Goal: Find specific page/section: Find specific page/section

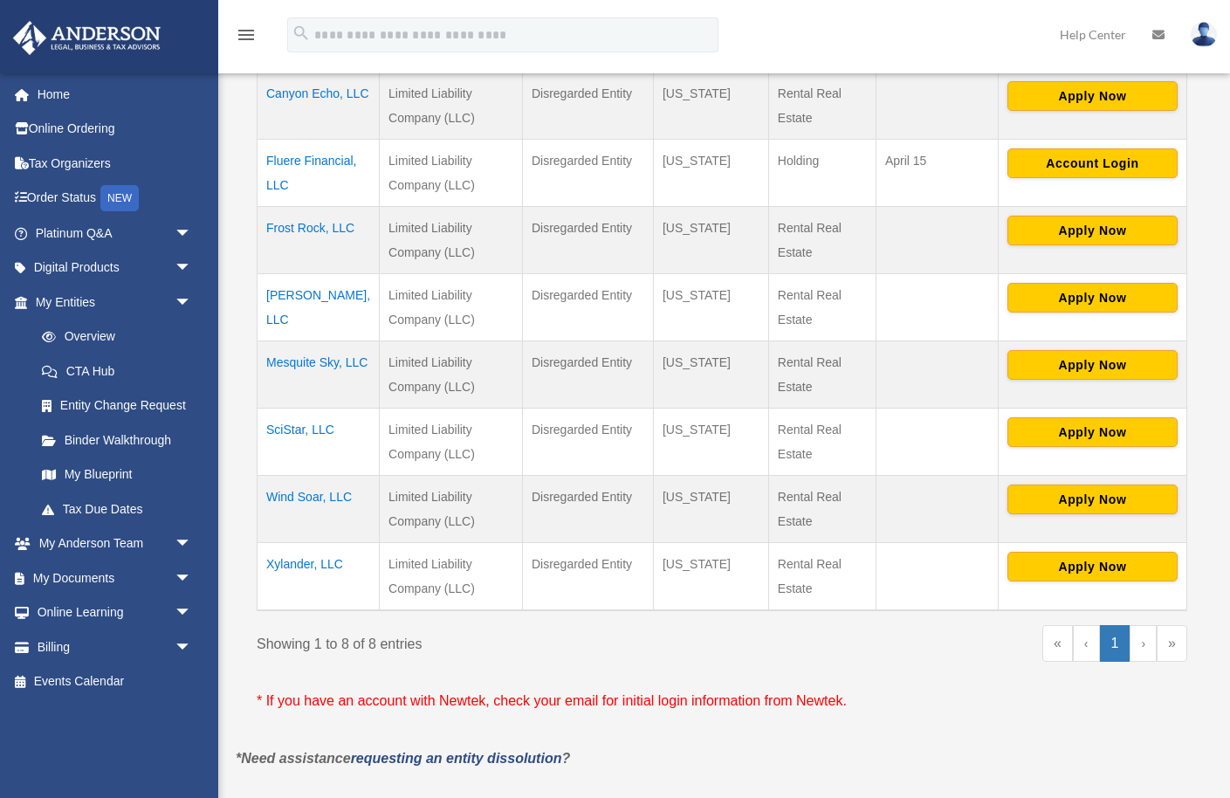
scroll to position [430, 0]
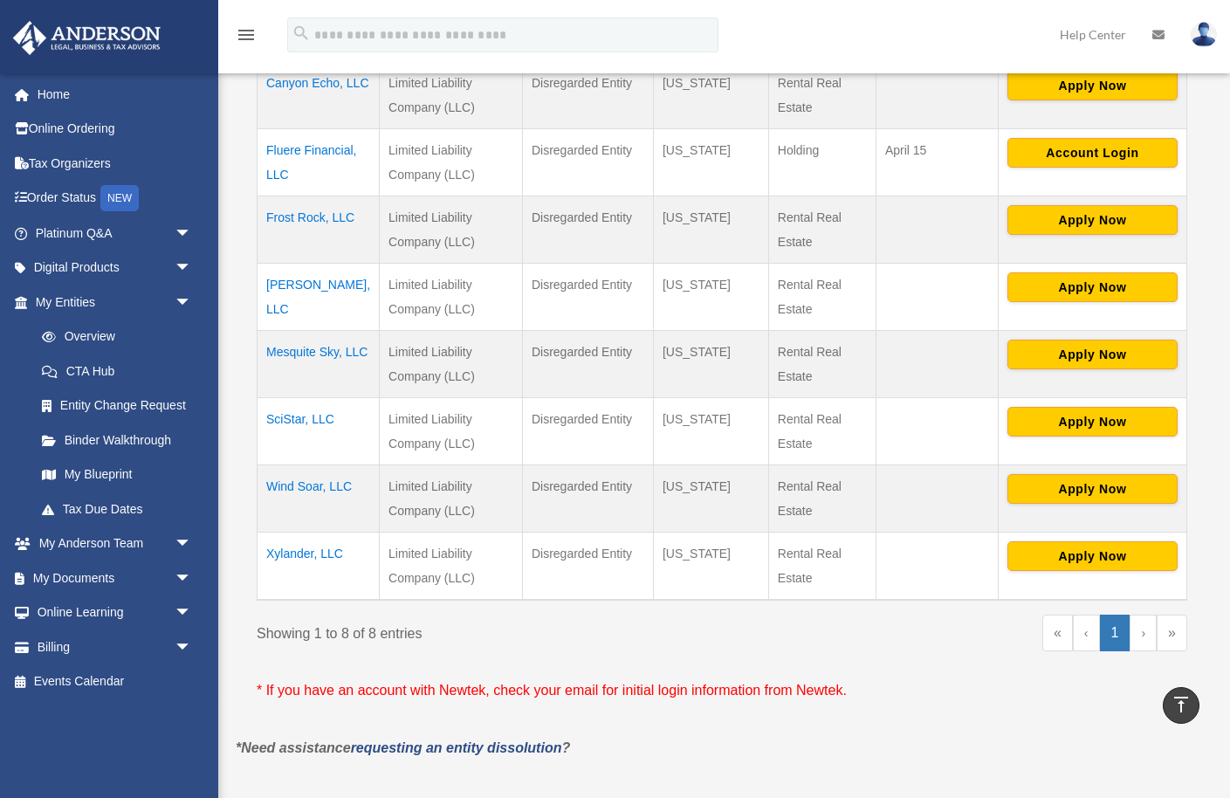
click at [297, 488] on td "Wind Soar, LLC" at bounding box center [319, 498] width 122 height 67
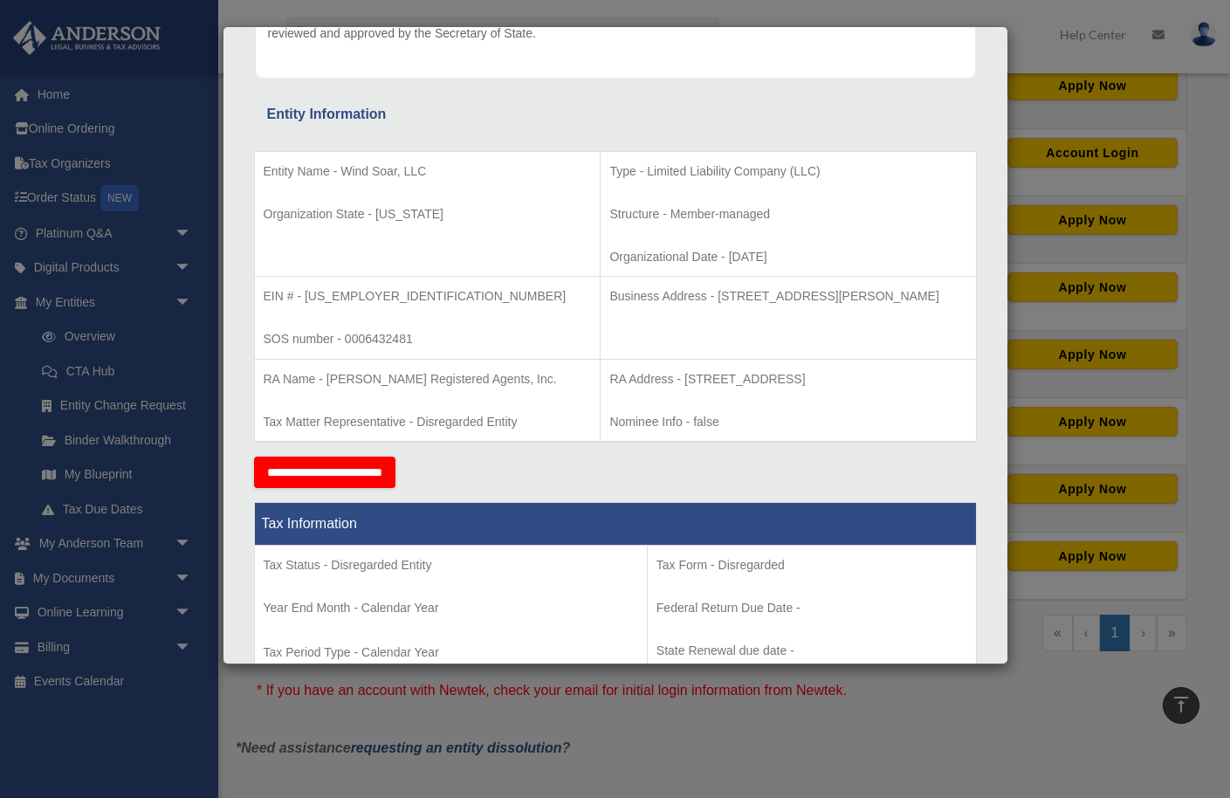
scroll to position [242, 0]
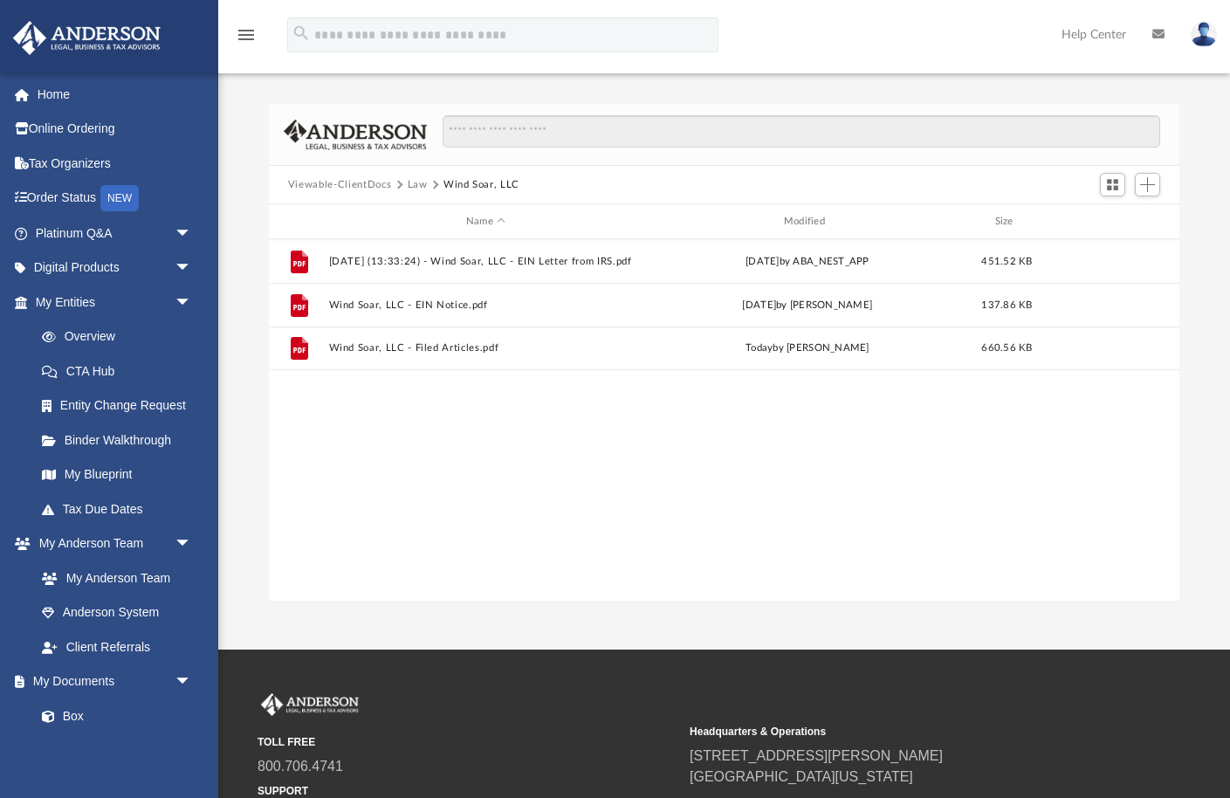
scroll to position [396, 911]
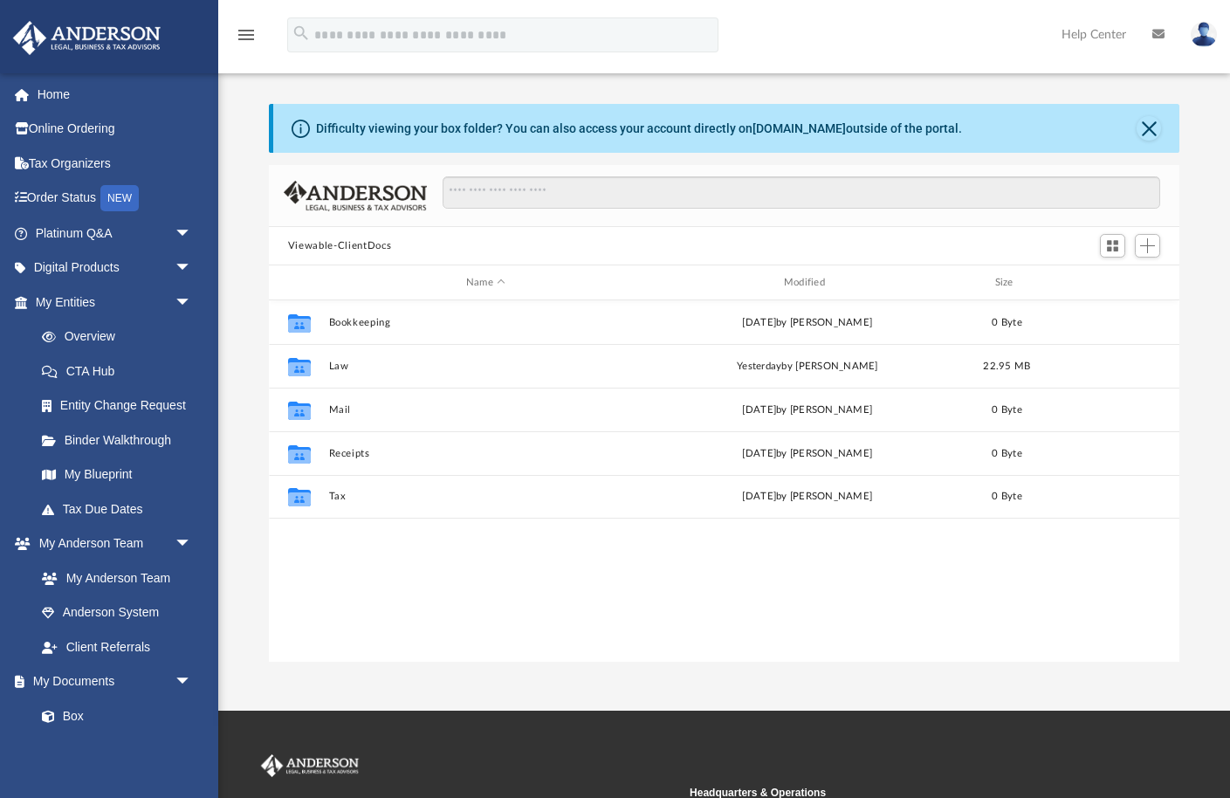
scroll to position [396, 911]
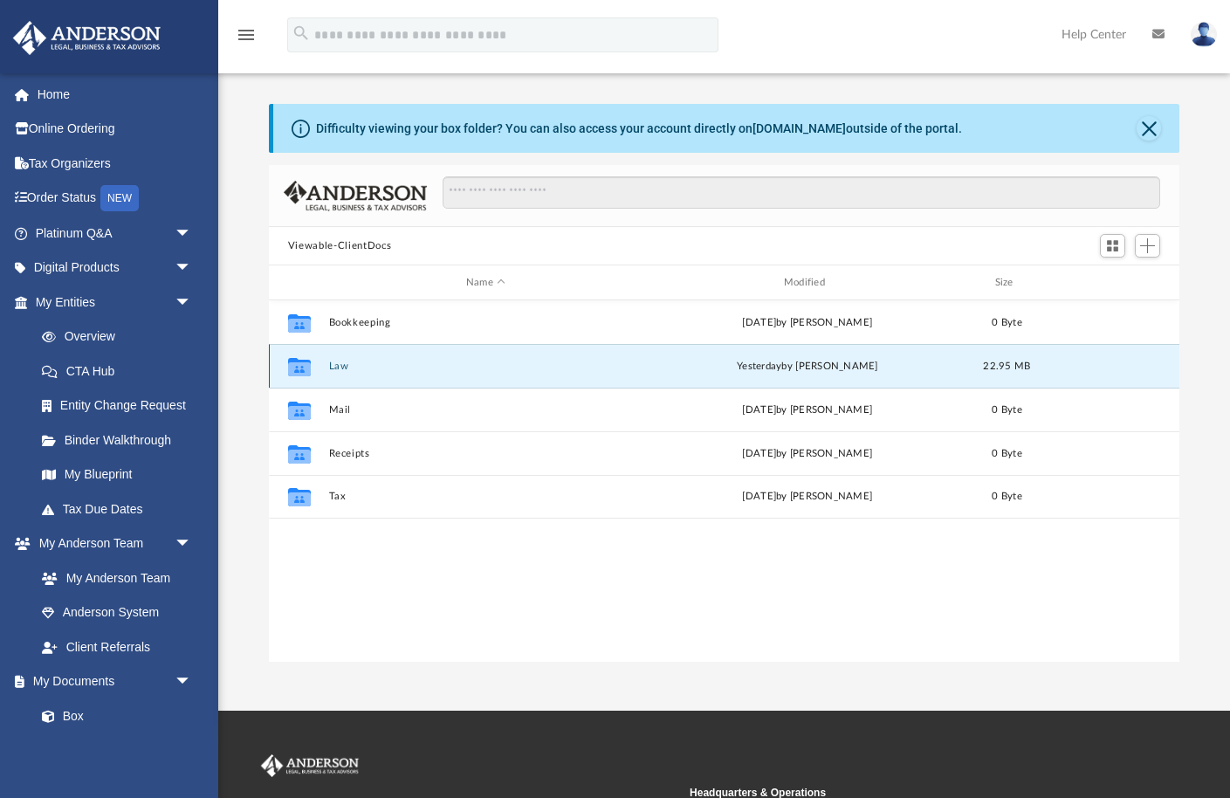
click at [338, 361] on button "Law" at bounding box center [485, 366] width 314 height 11
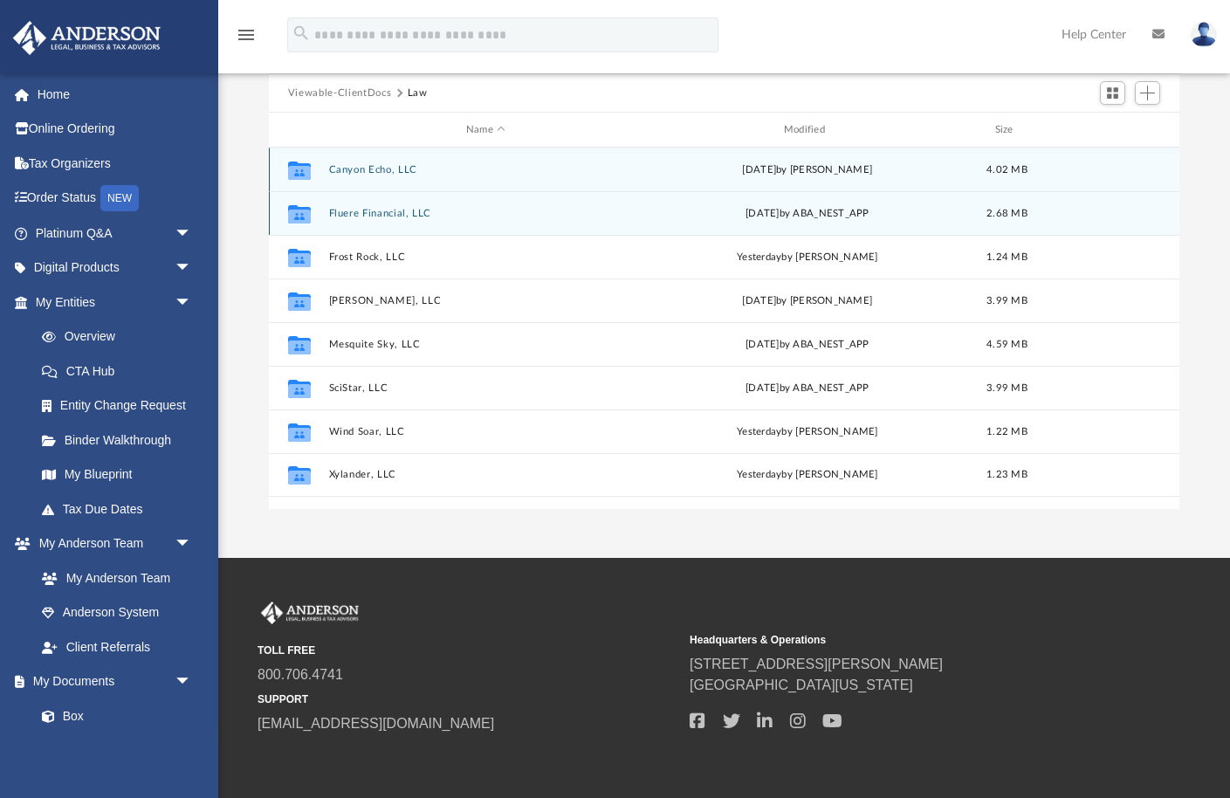
scroll to position [155, 0]
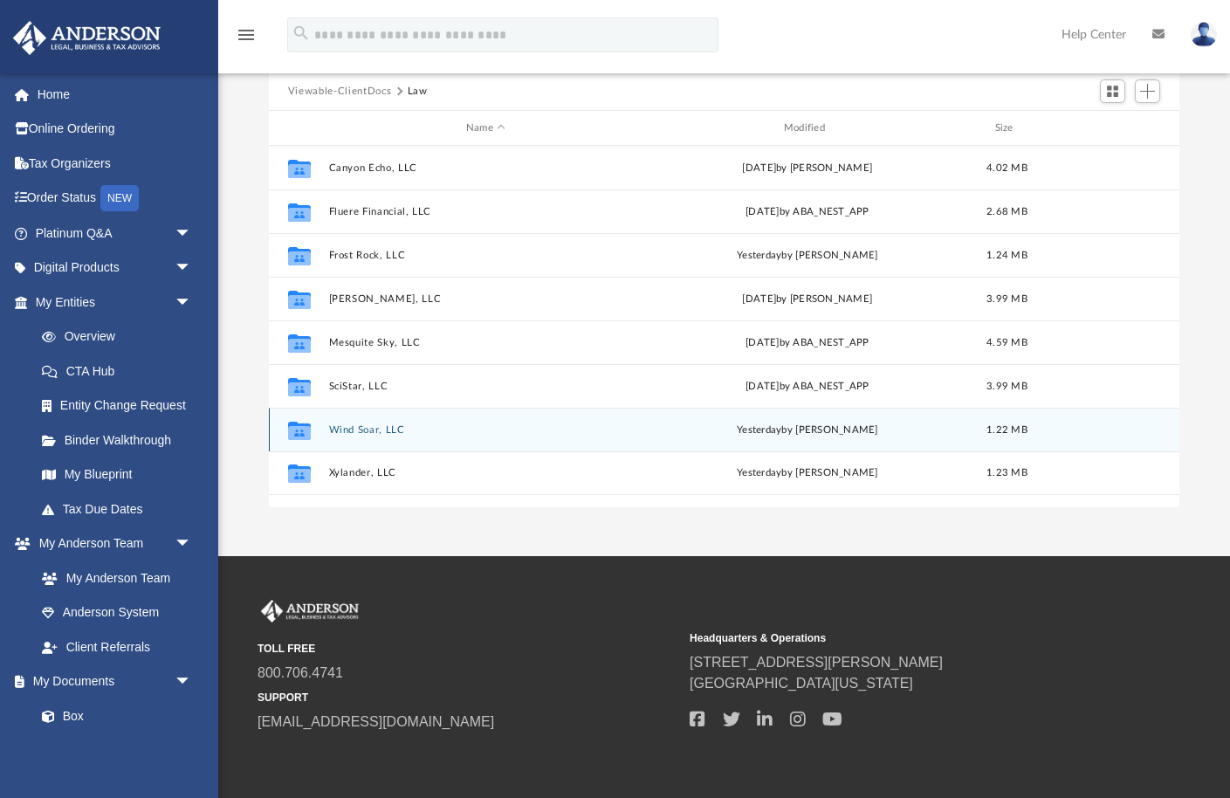
click at [347, 425] on button "Wind Soar, LLC" at bounding box center [485, 429] width 314 height 11
